Goal: Task Accomplishment & Management: Use online tool/utility

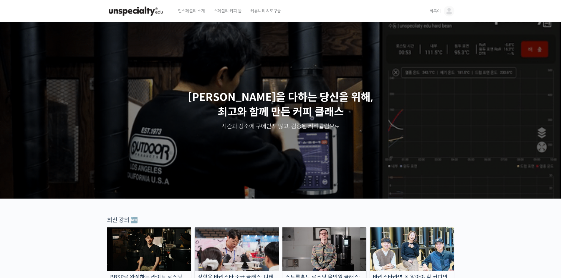
click at [440, 10] on span "끼룩이" at bounding box center [434, 11] width 11 height 5
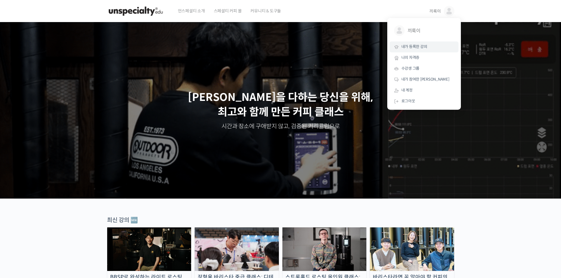
click at [420, 45] on span "내가 등록한 강의" at bounding box center [414, 46] width 26 height 5
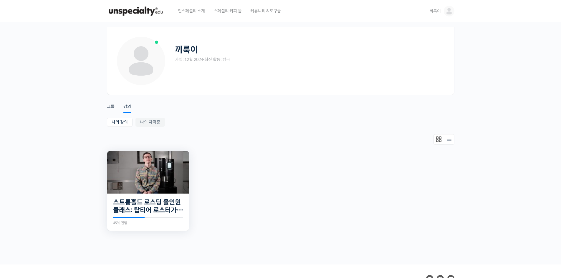
click at [182, 173] on img at bounding box center [148, 172] width 82 height 43
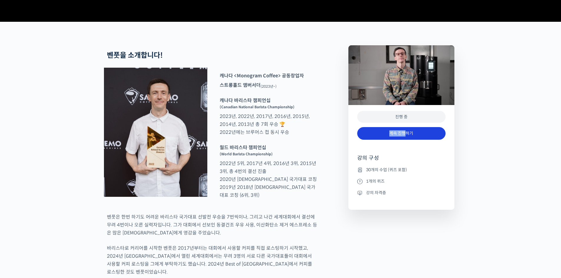
drag, startPoint x: 406, startPoint y: 147, endPoint x: 405, endPoint y: 154, distance: 6.5
click at [405, 149] on div "계속 진행하기" at bounding box center [401, 136] width 88 height 24
click at [404, 140] on link "계속 진행하기" at bounding box center [401, 133] width 88 height 13
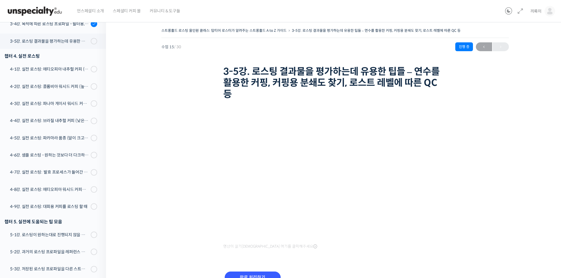
scroll to position [364, 0]
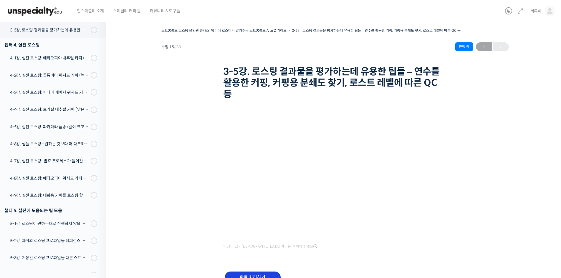
click at [266, 272] on input "완료 처리하기" at bounding box center [253, 278] width 56 height 12
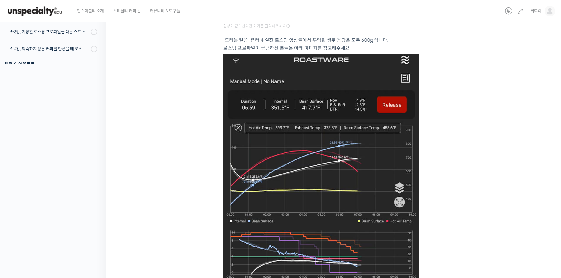
scroll to position [147, 0]
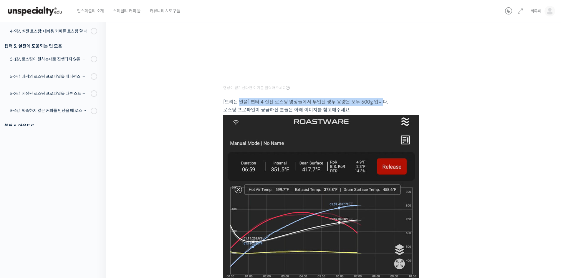
drag, startPoint x: 257, startPoint y: 101, endPoint x: 376, endPoint y: 100, distance: 119.8
click at [376, 100] on p "[드리는 말씀] 챕터 4 실전 로스팅 영상들에서 투입된 생두 용량은 모두 600g 입니다. 로스팅 프로파일이 궁금하신 분들은 아래 이미지를 참…" at bounding box center [335, 106] width 224 height 16
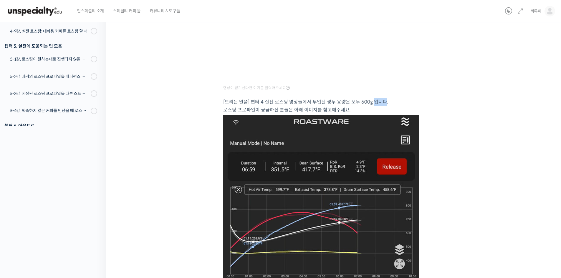
click at [376, 100] on p "[드리는 말씀] 챕터 4 실전 로스팅 영상들에서 투입된 생두 용량은 모두 600g 입니다. 로스팅 프로파일이 궁금하신 분들은 아래 이미지를 참…" at bounding box center [335, 106] width 224 height 16
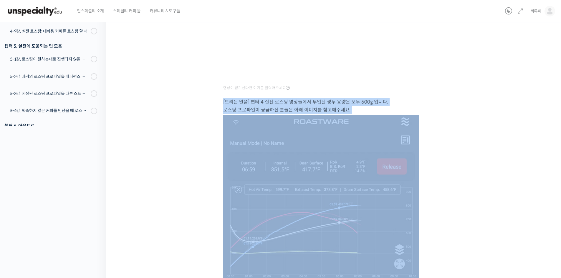
drag, startPoint x: 376, startPoint y: 100, endPoint x: 375, endPoint y: 108, distance: 7.7
click at [375, 108] on p "[드리는 말씀] 챕터 4 실전 로스팅 영상들에서 투입된 생두 용량은 모두 600g 입니다. 로스팅 프로파일이 궁금하신 분들은 아래 이미지를 참…" at bounding box center [335, 106] width 224 height 16
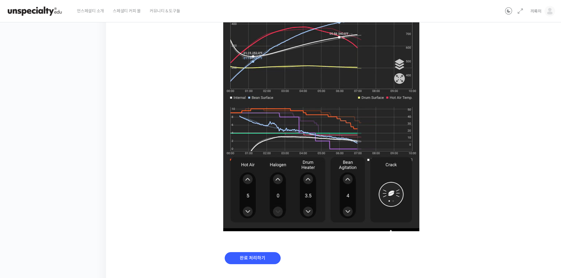
scroll to position [346, 0]
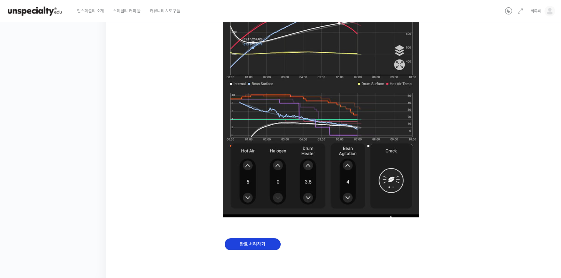
click at [252, 245] on input "완료 처리하기" at bounding box center [253, 244] width 56 height 12
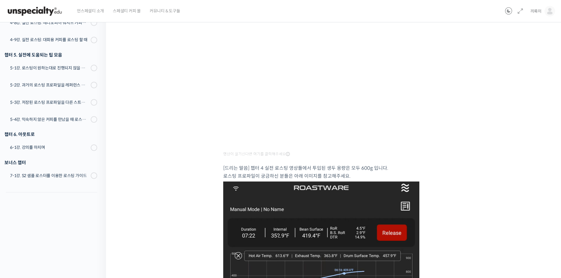
scroll to position [52, 0]
